Goal: Information Seeking & Learning: Learn about a topic

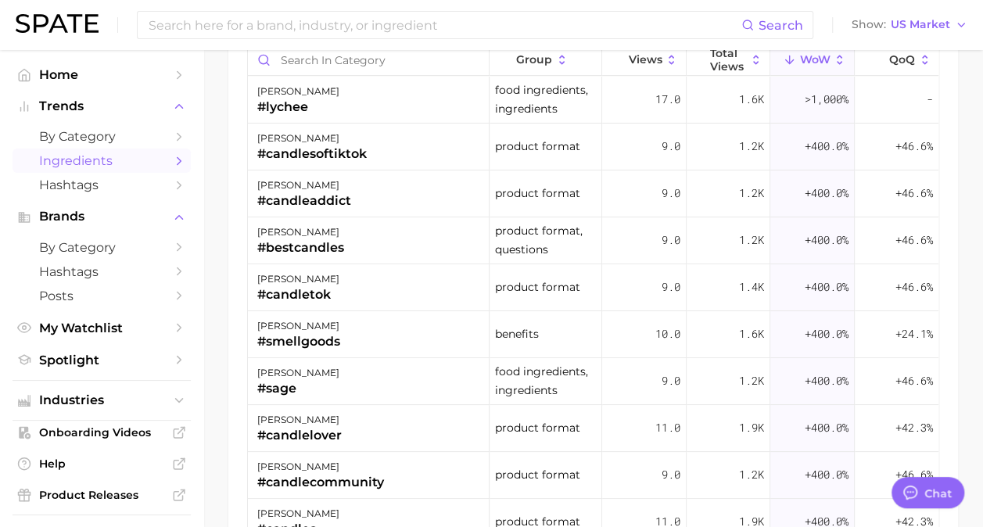
scroll to position [719, 0]
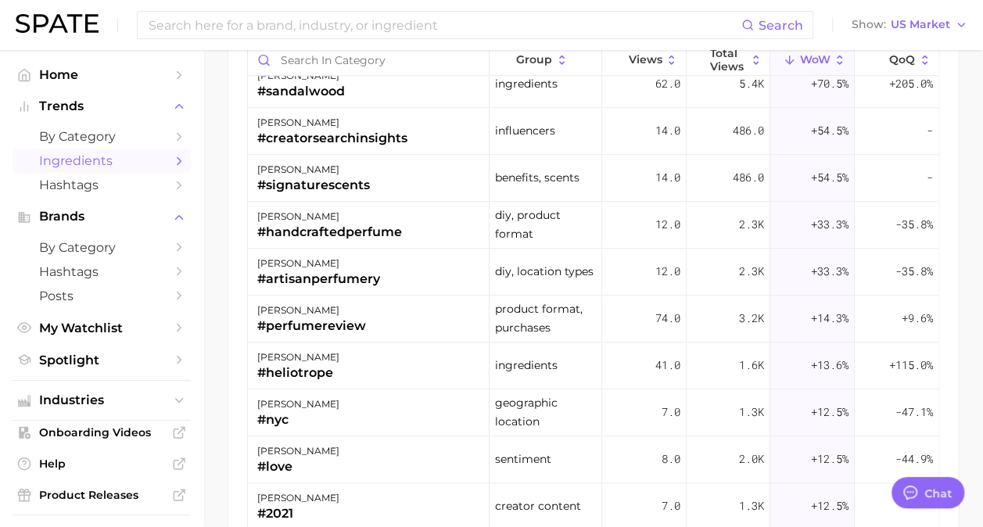
click at [172, 163] on icon "Sidebar" at bounding box center [179, 161] width 14 height 14
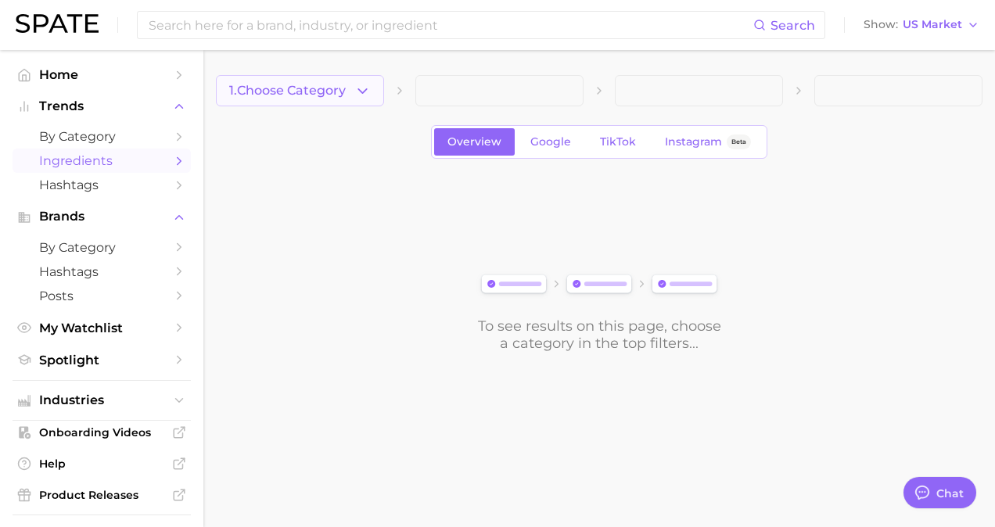
click at [335, 95] on span "1. Choose Category" at bounding box center [287, 91] width 117 height 14
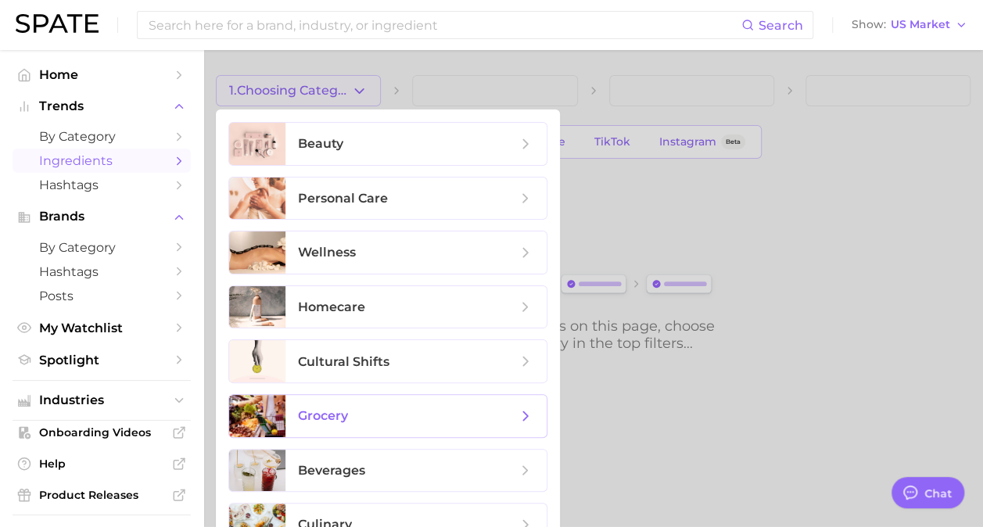
scroll to position [80, 0]
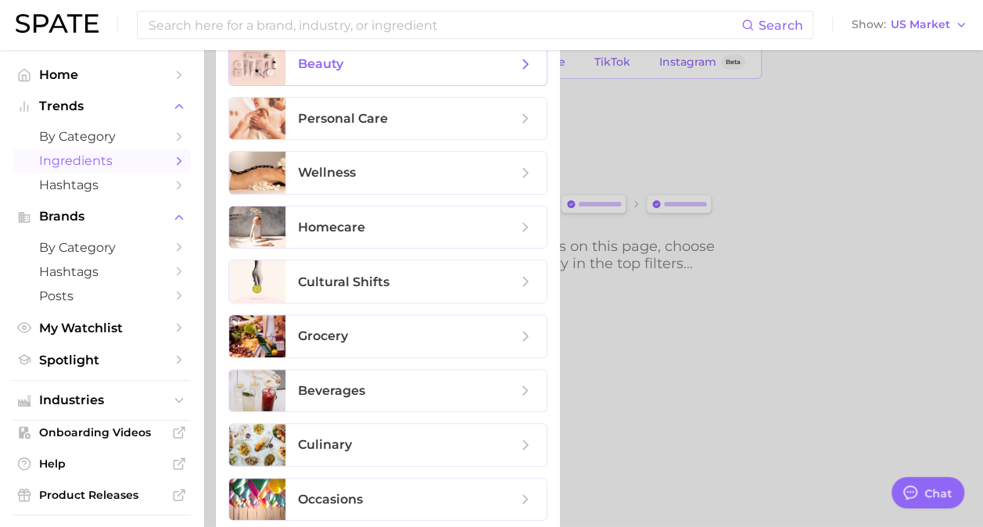
click at [379, 80] on span "beauty" at bounding box center [415, 64] width 261 height 42
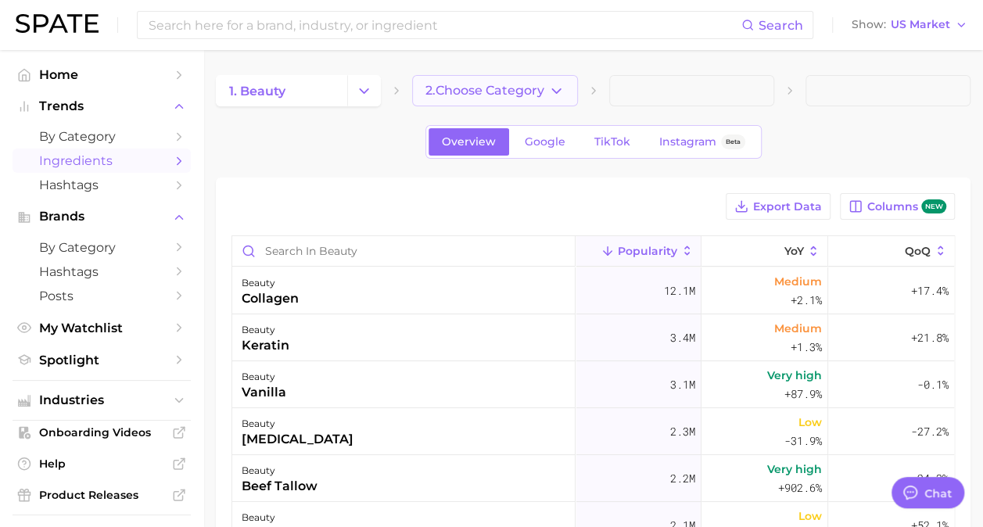
click at [486, 77] on button "2. Choose Category" at bounding box center [494, 90] width 165 height 31
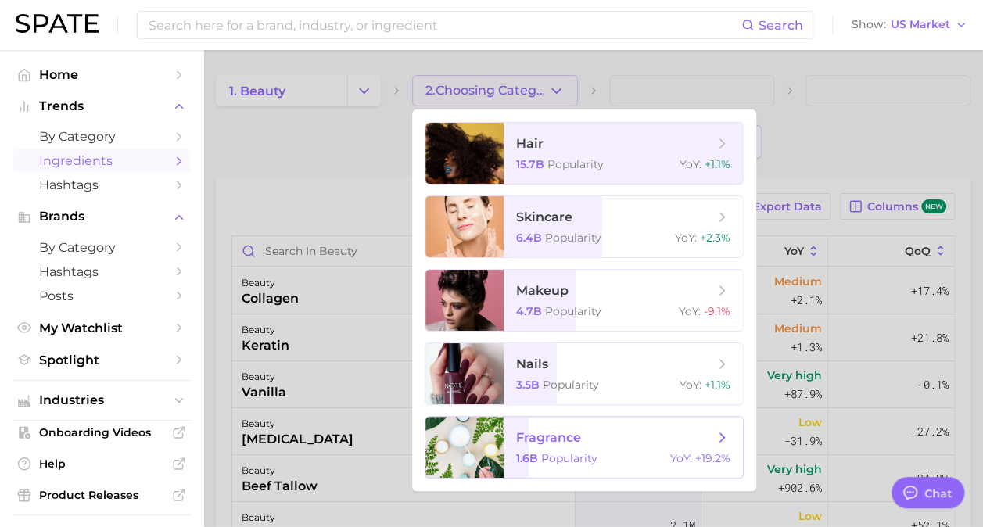
click at [515, 435] on span "fragrance 1.6b Popularity YoY : +19.2%" at bounding box center [623, 447] width 239 height 61
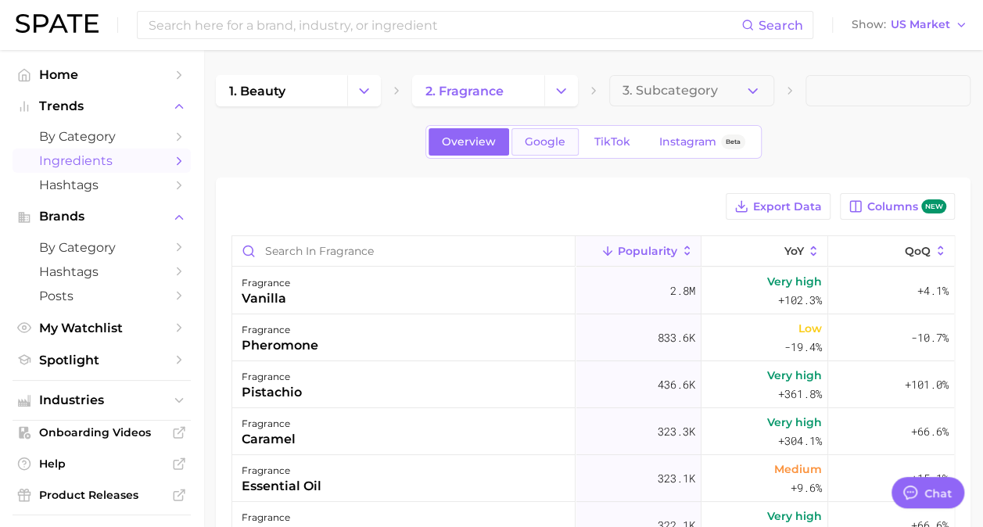
click at [559, 138] on span "Google" at bounding box center [545, 141] width 41 height 13
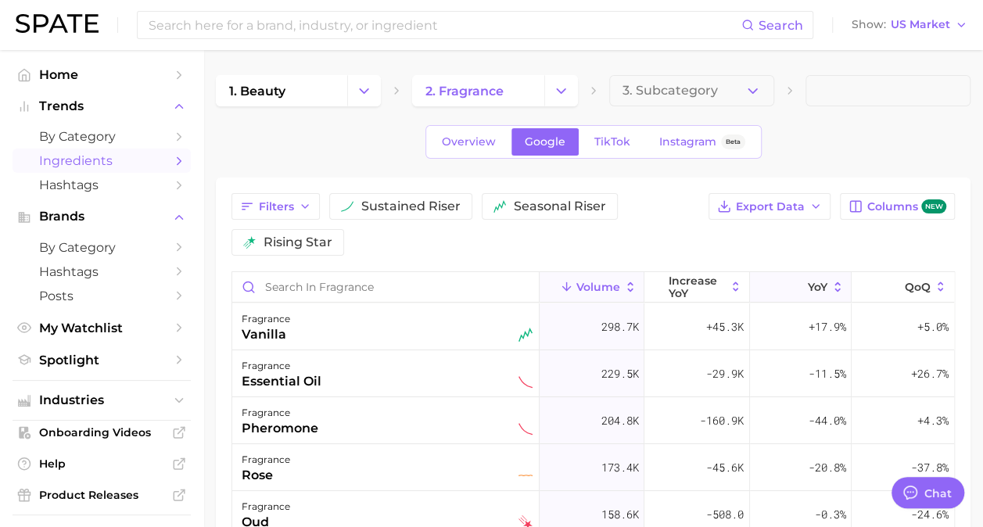
click at [808, 281] on span "YoY" at bounding box center [818, 287] width 20 height 13
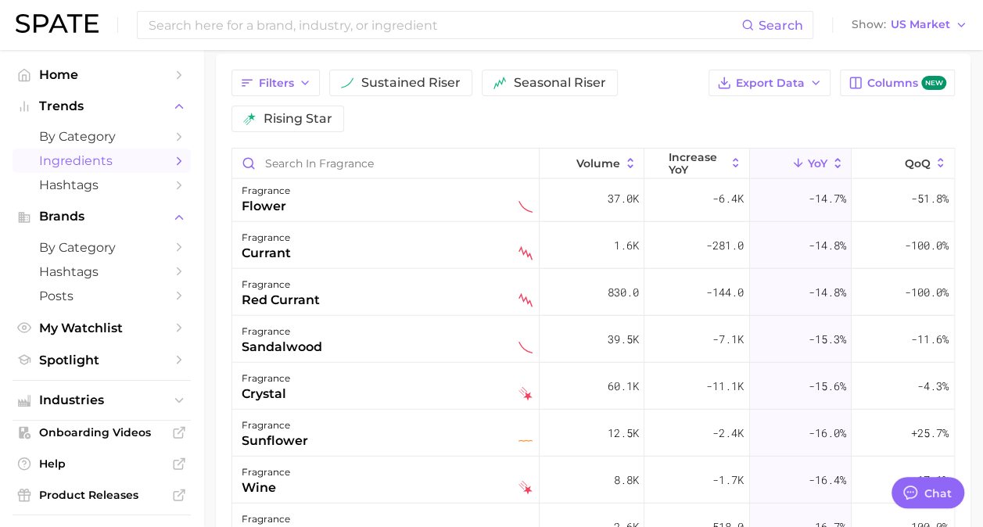
scroll to position [4595, 0]
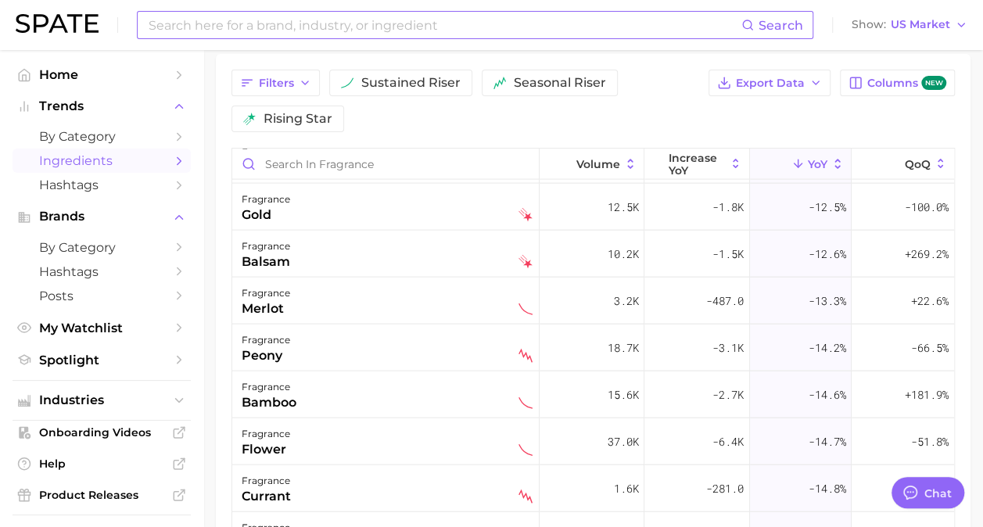
click at [255, 23] on input at bounding box center [444, 25] width 594 height 27
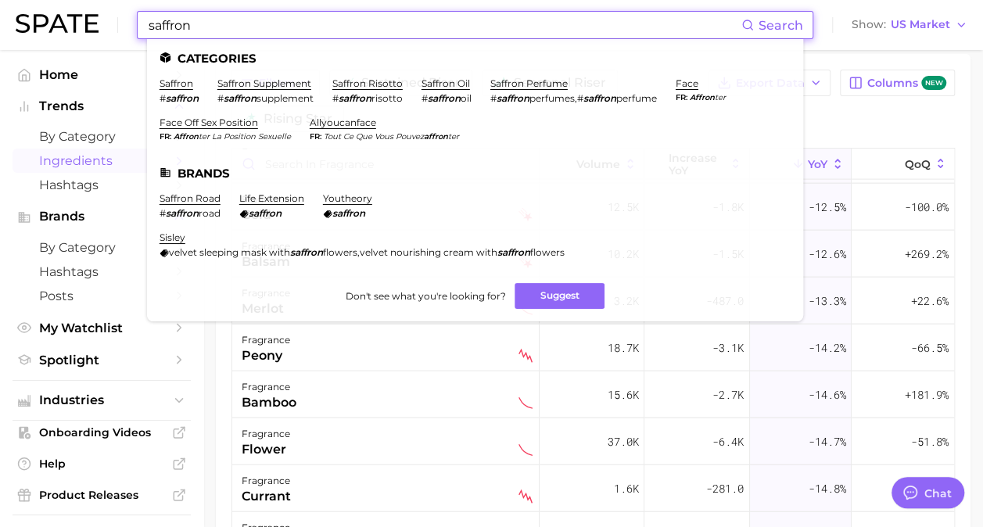
type input "saffron"
click at [174, 75] on ul "Categories saffron # saffron saffron supplement # saffron supplement saffron ri…" at bounding box center [475, 180] width 656 height 282
click at [171, 85] on link "saffron" at bounding box center [177, 83] width 34 height 12
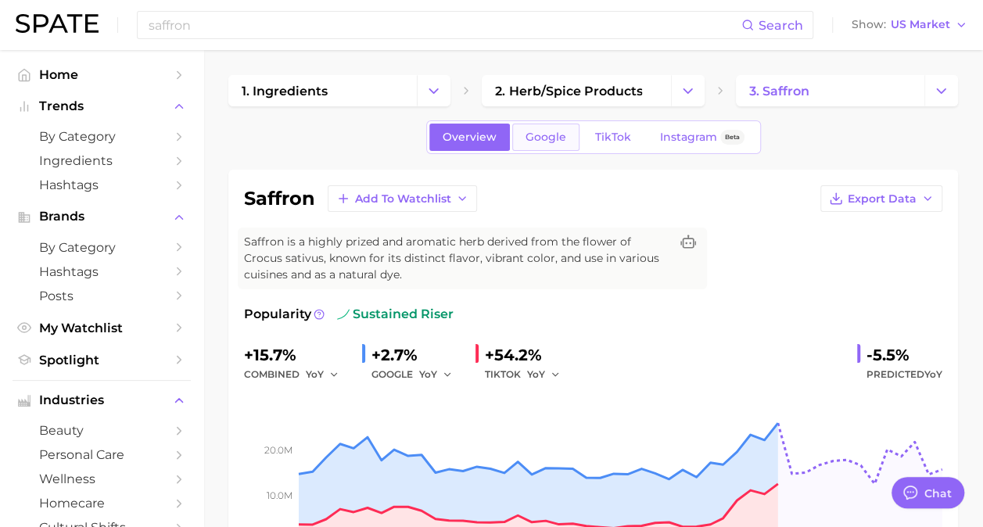
click at [560, 145] on link "Google" at bounding box center [545, 137] width 67 height 27
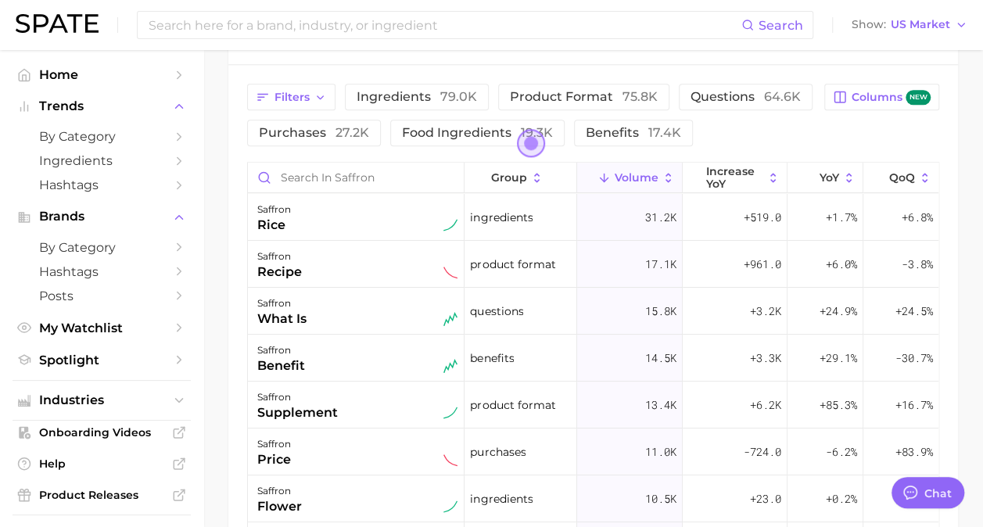
scroll to position [859, 0]
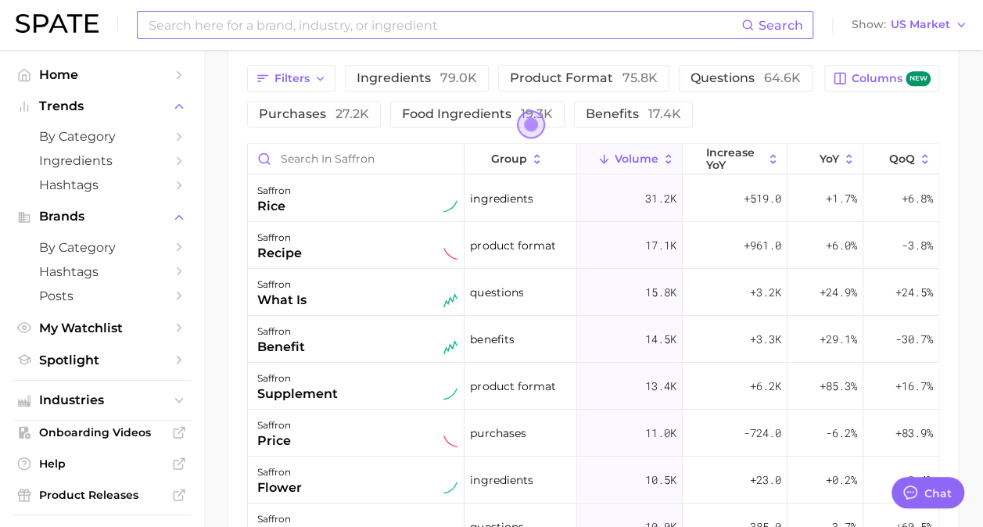
click at [257, 37] on input at bounding box center [444, 25] width 594 height 27
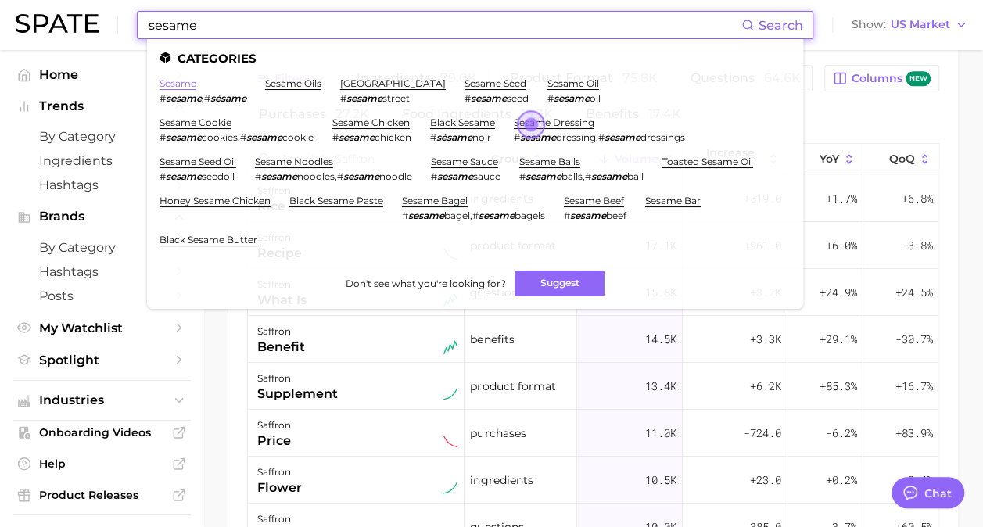
type input "sesame"
click at [172, 84] on link "sesame" at bounding box center [178, 83] width 37 height 12
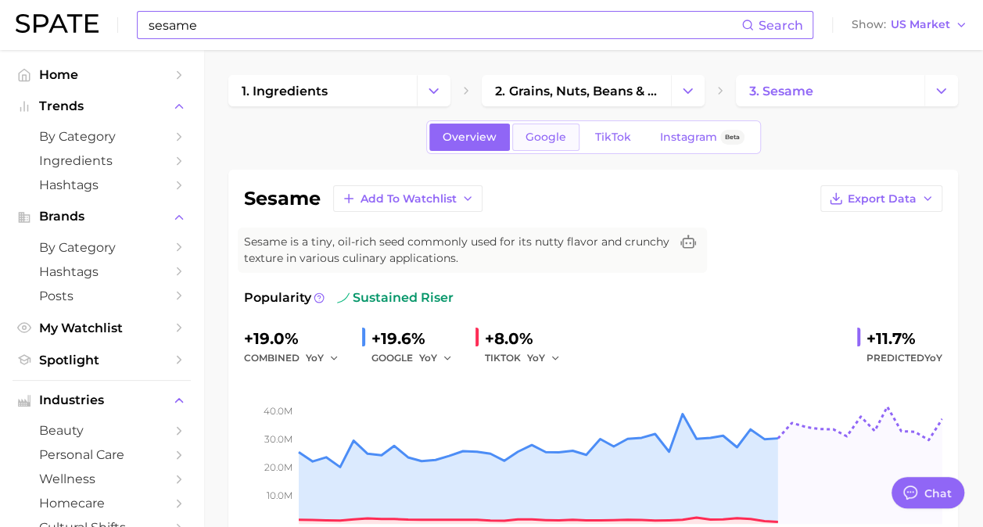
click at [540, 142] on span "Google" at bounding box center [546, 137] width 41 height 13
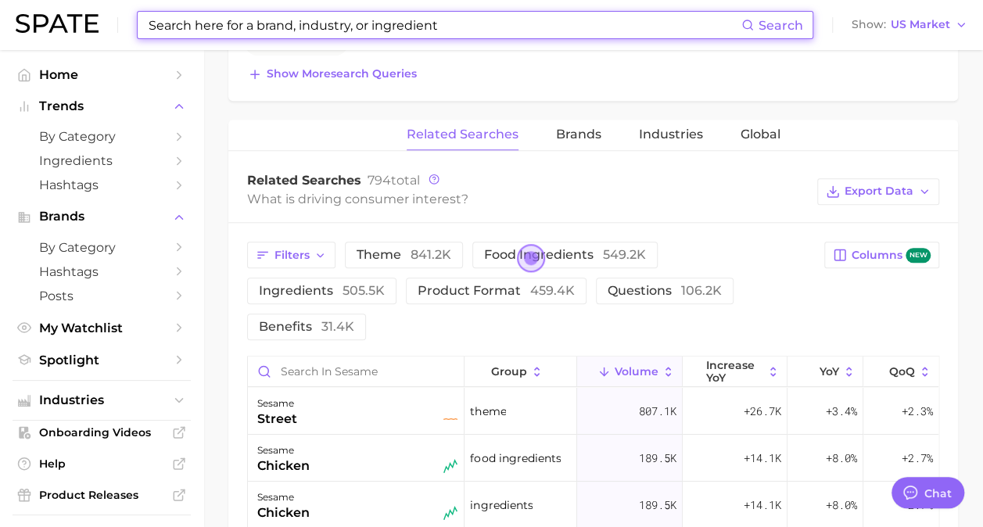
scroll to position [705, 0]
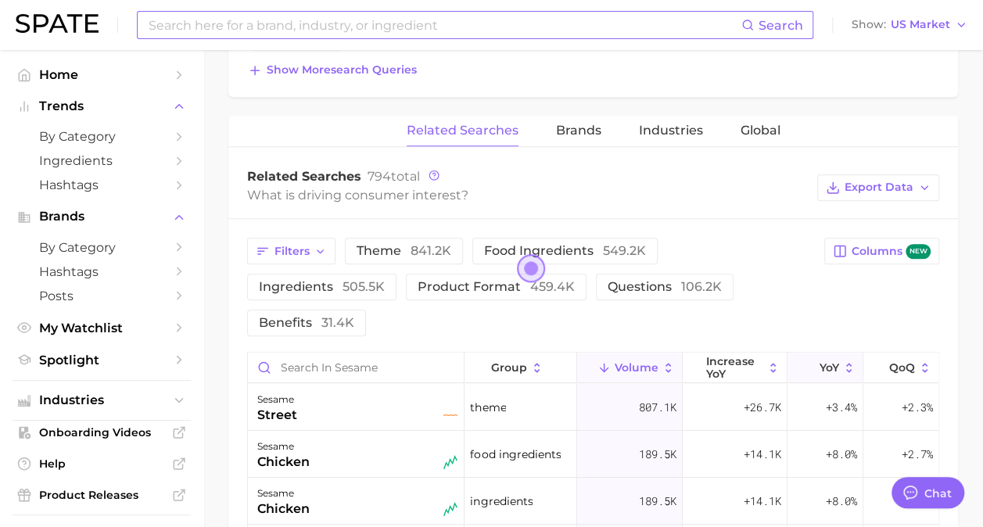
click at [820, 361] on span "YoY" at bounding box center [830, 367] width 20 height 13
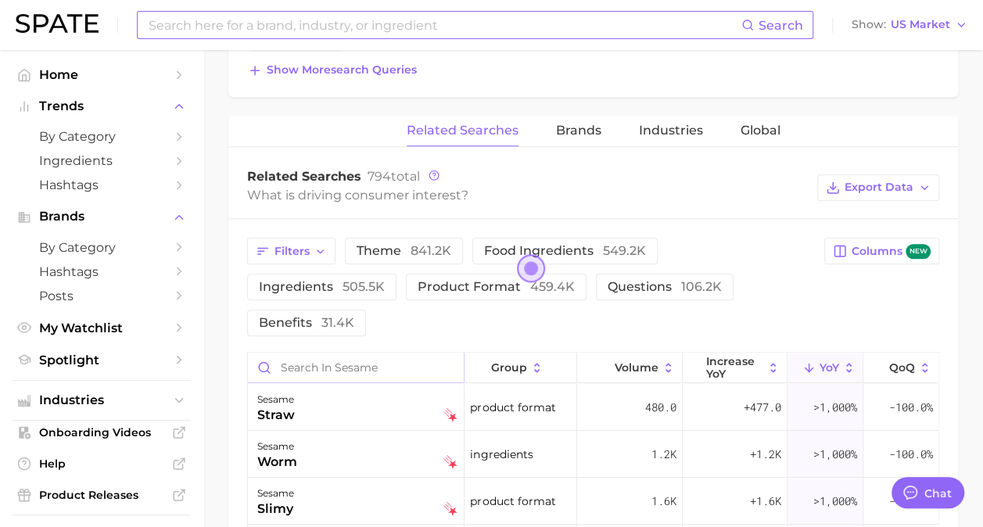
click at [357, 353] on input "Search in sesame" at bounding box center [356, 368] width 216 height 30
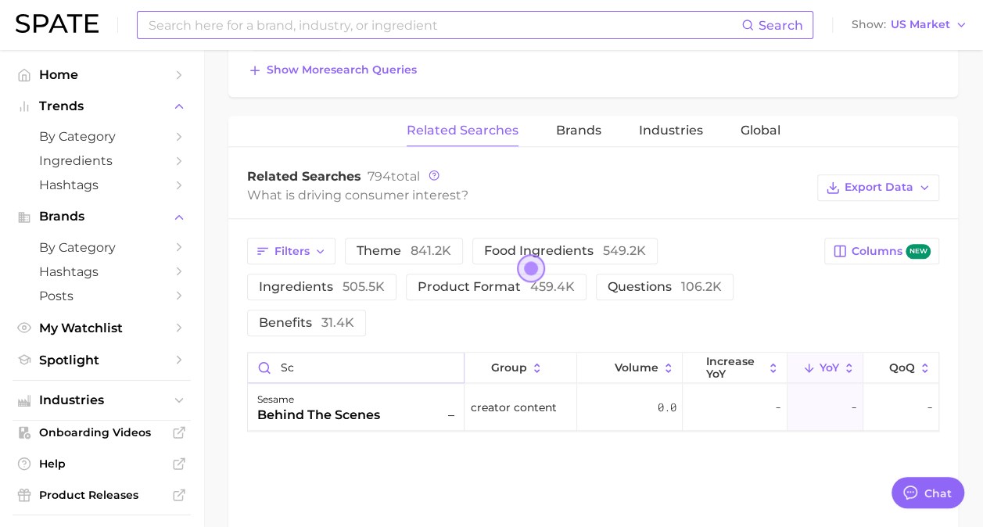
type input "s"
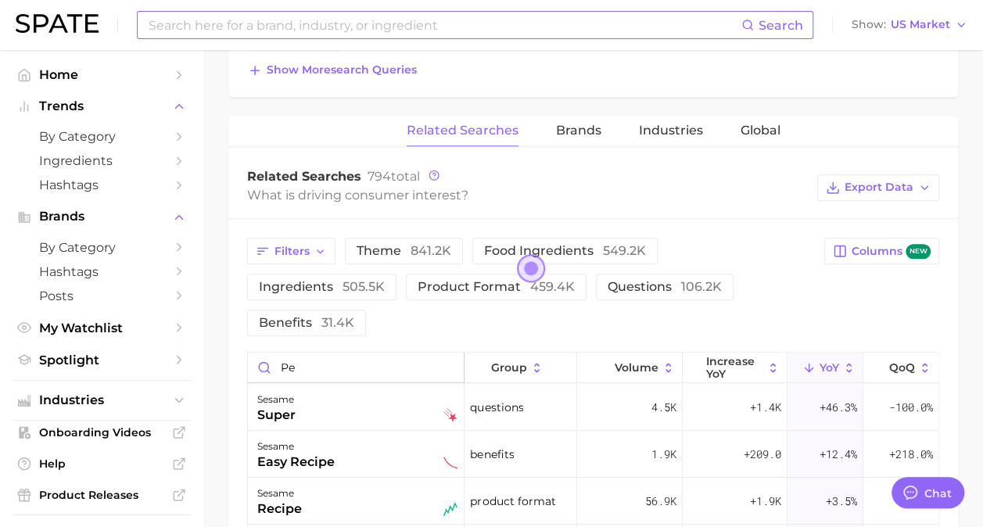
type input "p"
click at [149, 164] on span "Ingredients" at bounding box center [101, 160] width 125 height 15
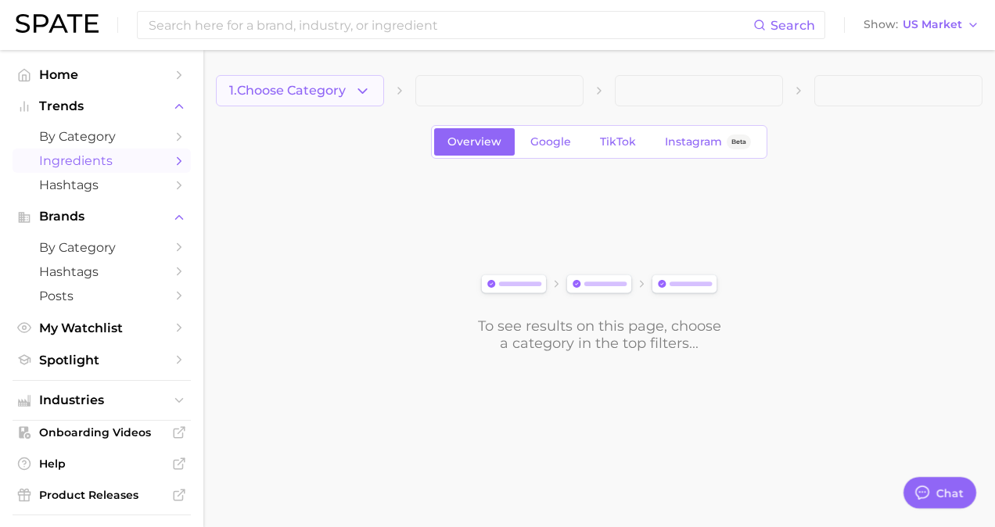
click at [335, 95] on span "1. Choose Category" at bounding box center [287, 91] width 117 height 14
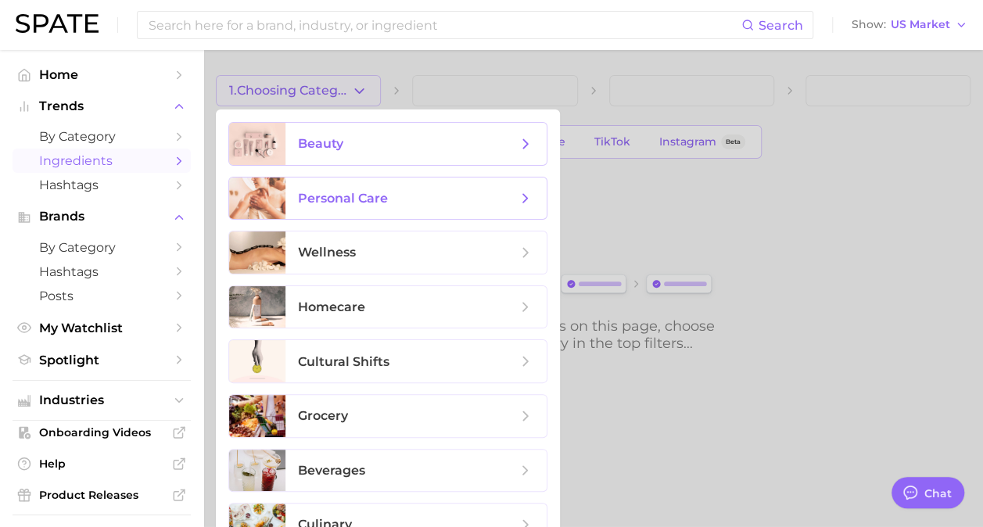
click at [368, 144] on span "beauty" at bounding box center [407, 143] width 219 height 17
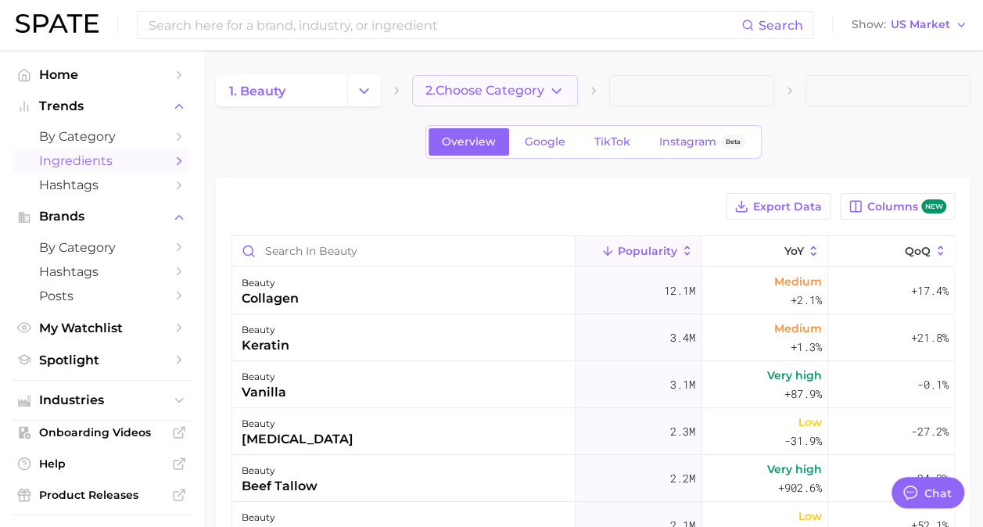
click at [520, 77] on button "2. Choose Category" at bounding box center [494, 90] width 165 height 31
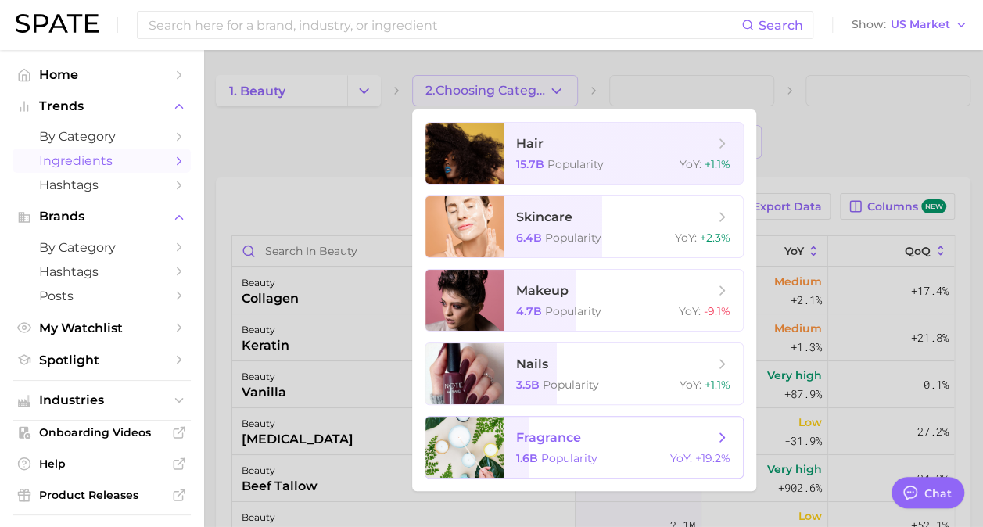
click at [543, 465] on span "fragrance 1.6b Popularity YoY : +19.2%" at bounding box center [623, 447] width 239 height 61
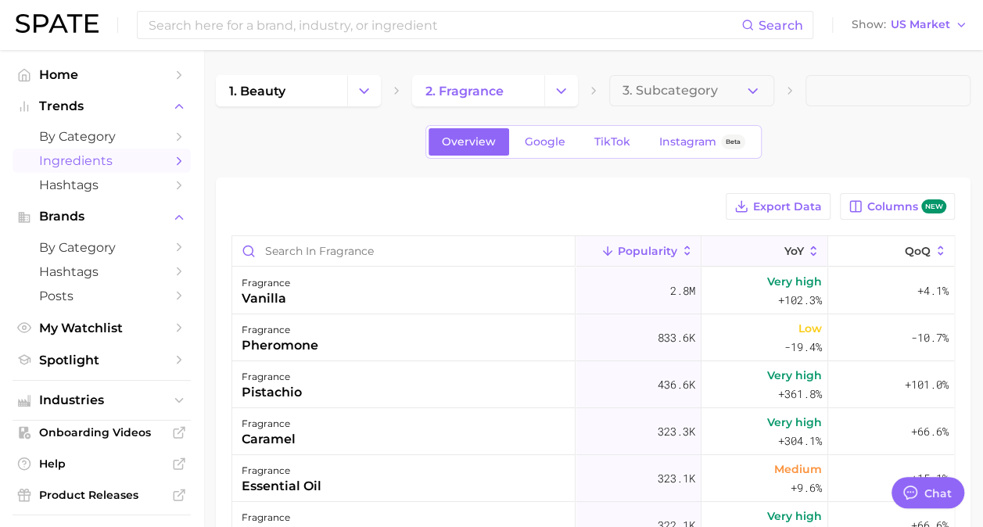
click at [788, 250] on span "YoY" at bounding box center [794, 251] width 20 height 13
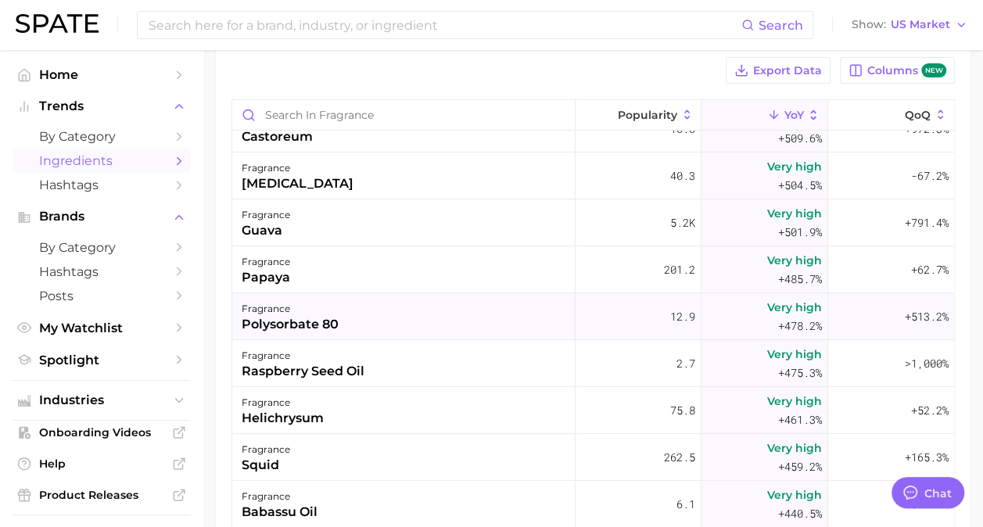
scroll to position [9064, 0]
